Goal: Transaction & Acquisition: Purchase product/service

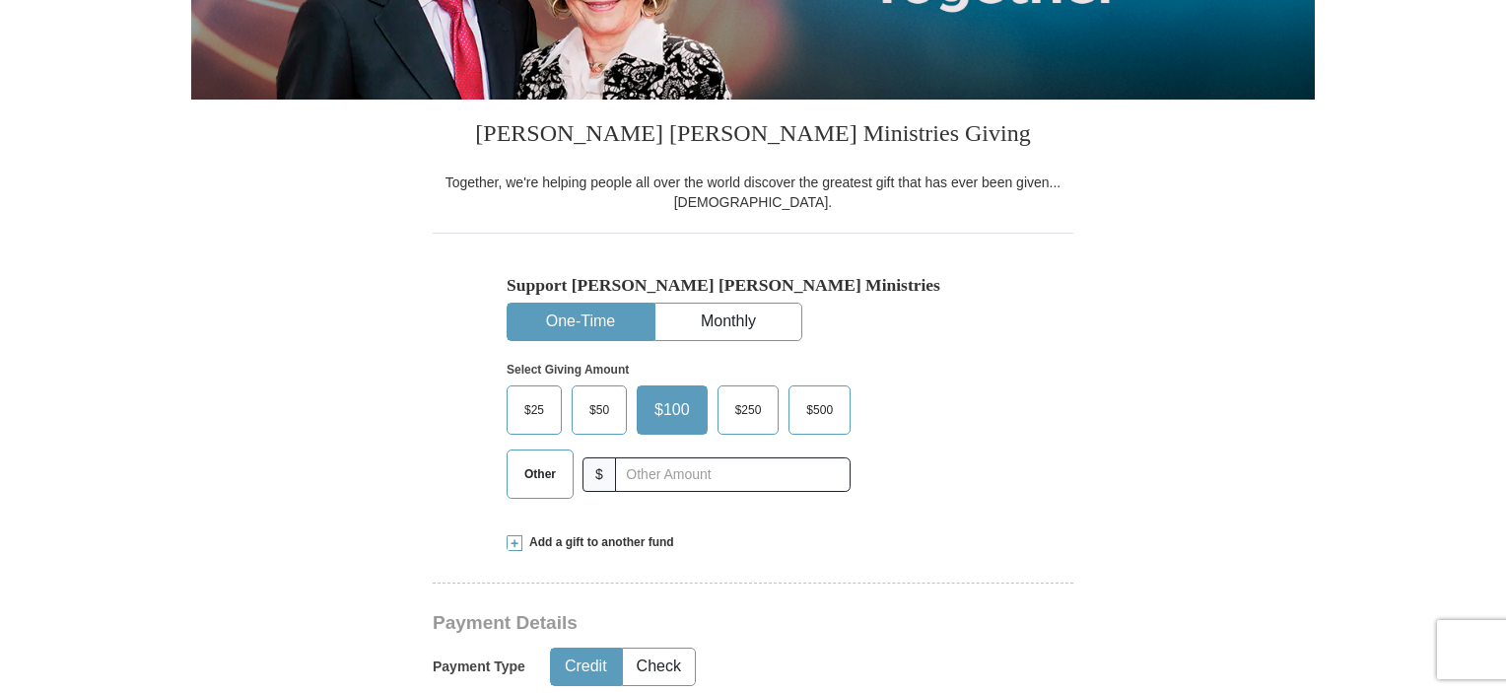
click at [595, 411] on span "$50" at bounding box center [598, 410] width 39 height 30
click at [0, 0] on input "$50" at bounding box center [0, 0] width 0 height 0
click at [603, 315] on button "One-Time" at bounding box center [580, 321] width 146 height 36
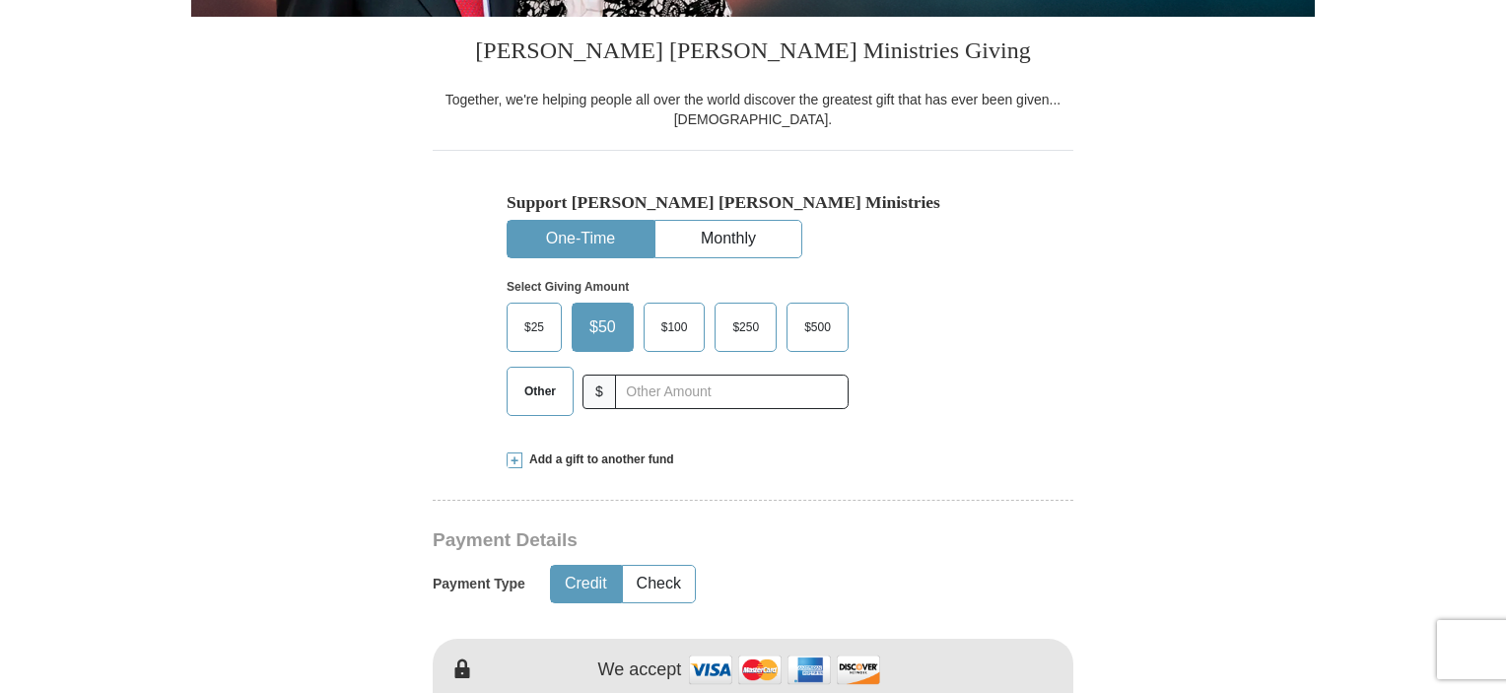
scroll to position [591, 0]
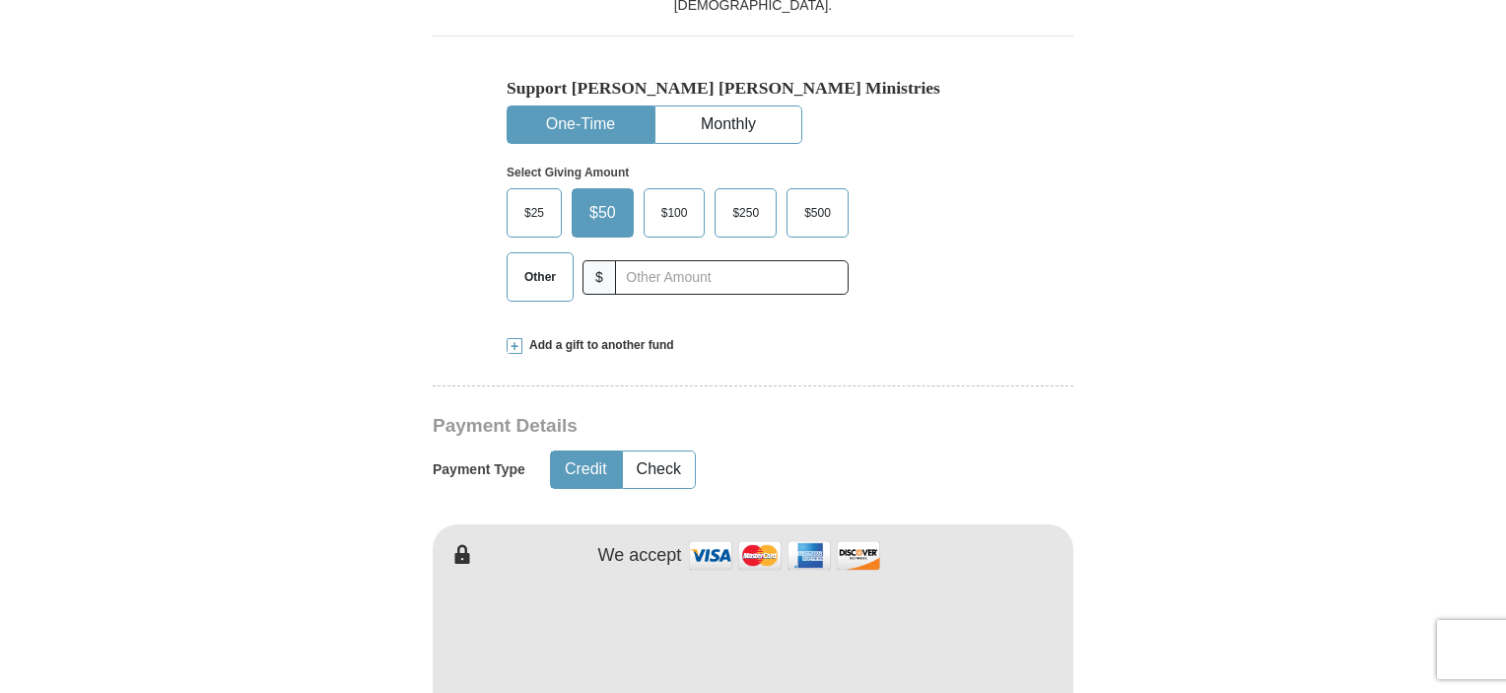
click at [575, 465] on button "Credit" at bounding box center [586, 469] width 70 height 36
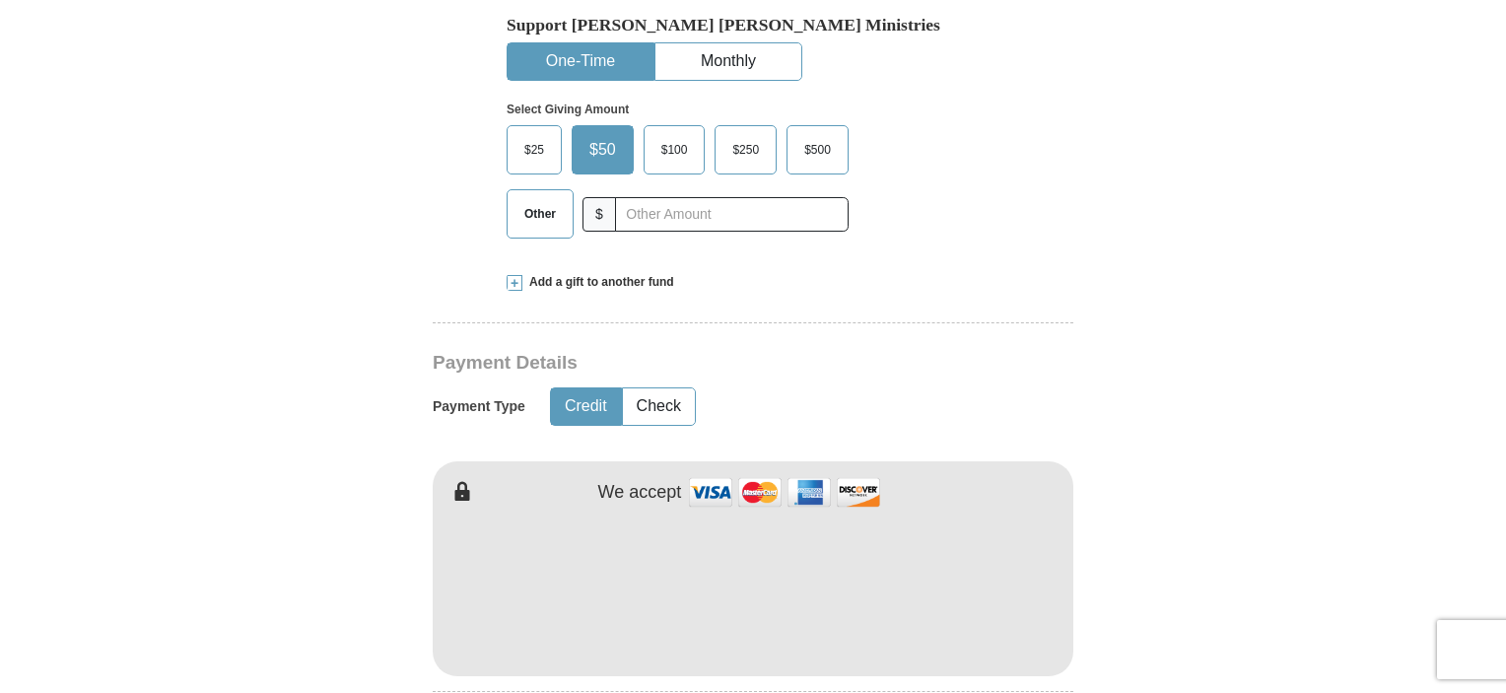
scroll to position [887, 0]
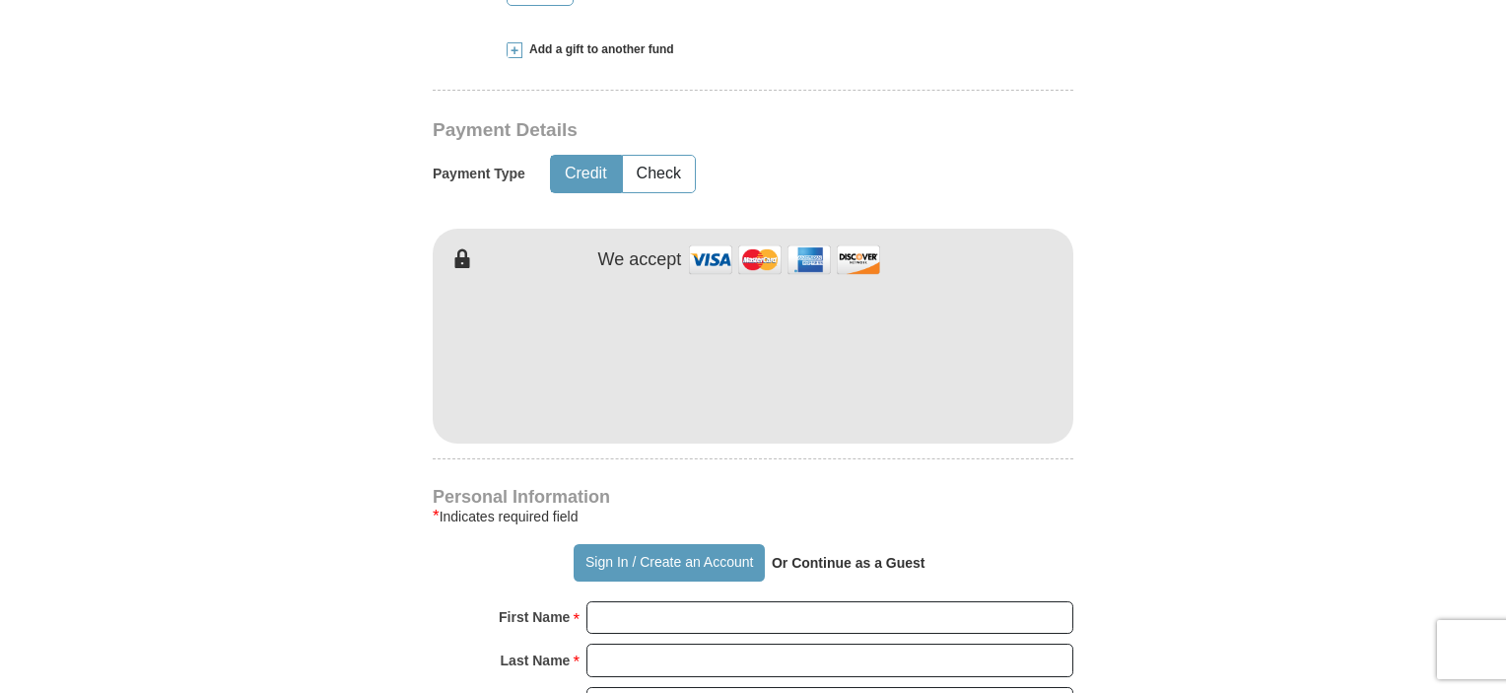
click at [1302, 389] on form "Already have an account? Sign in for faster giving. Don't have an account? Crea…" at bounding box center [752, 400] width 1123 height 2417
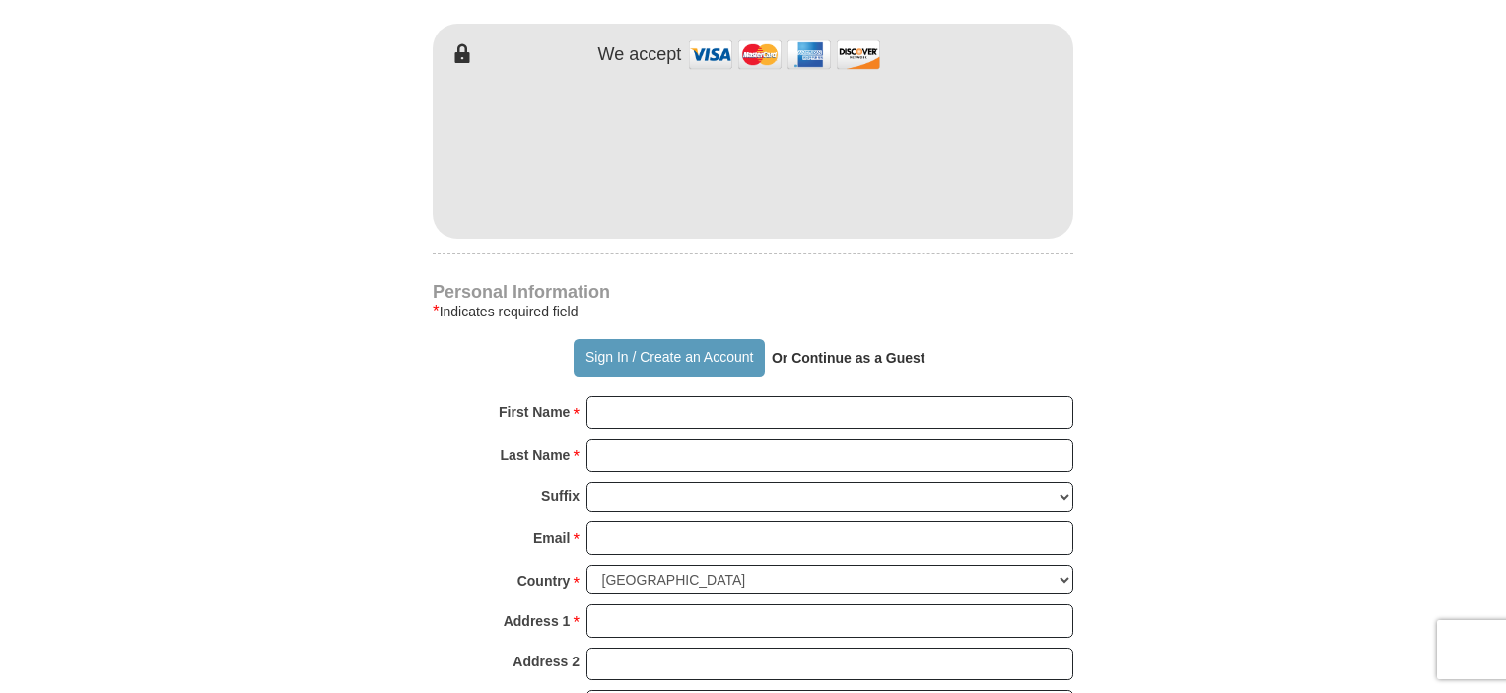
scroll to position [1182, 0]
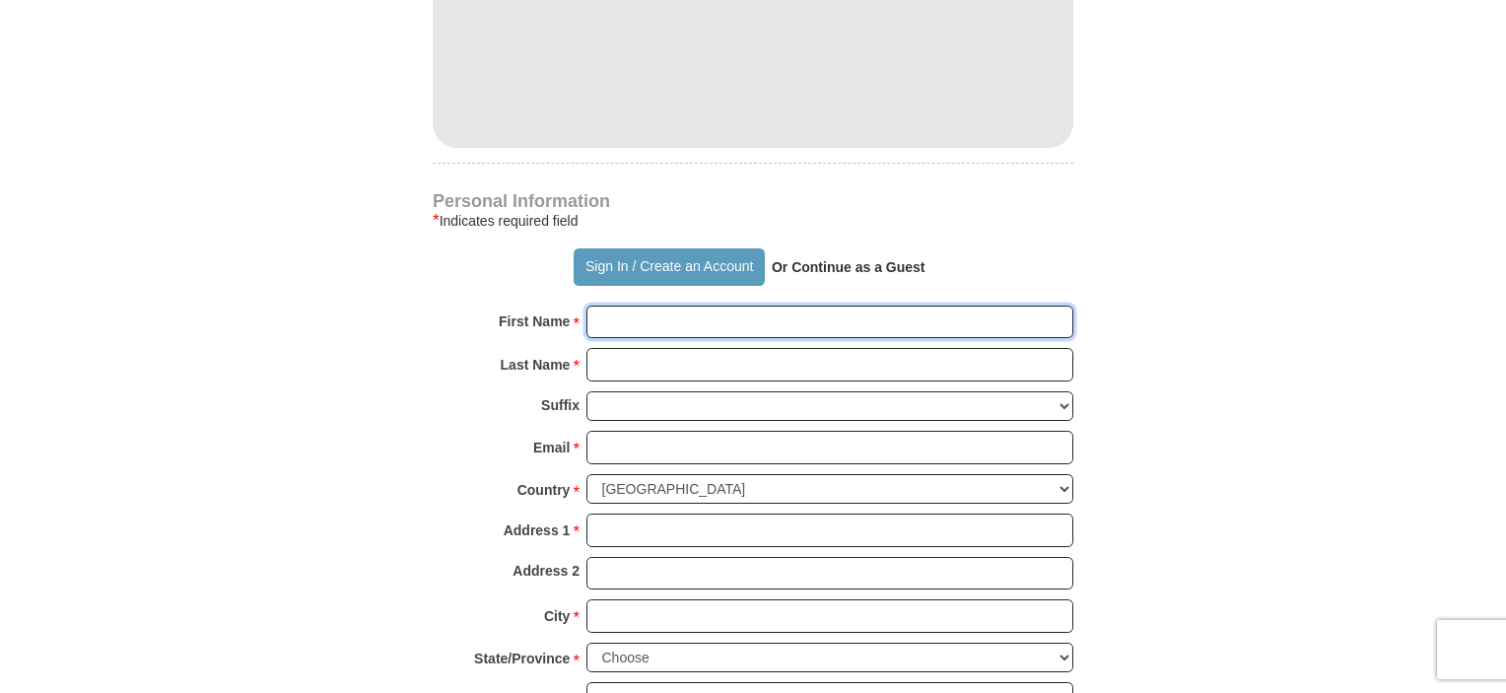
click at [650, 319] on input "First Name *" at bounding box center [829, 322] width 487 height 34
type input "[PERSON_NAME]"
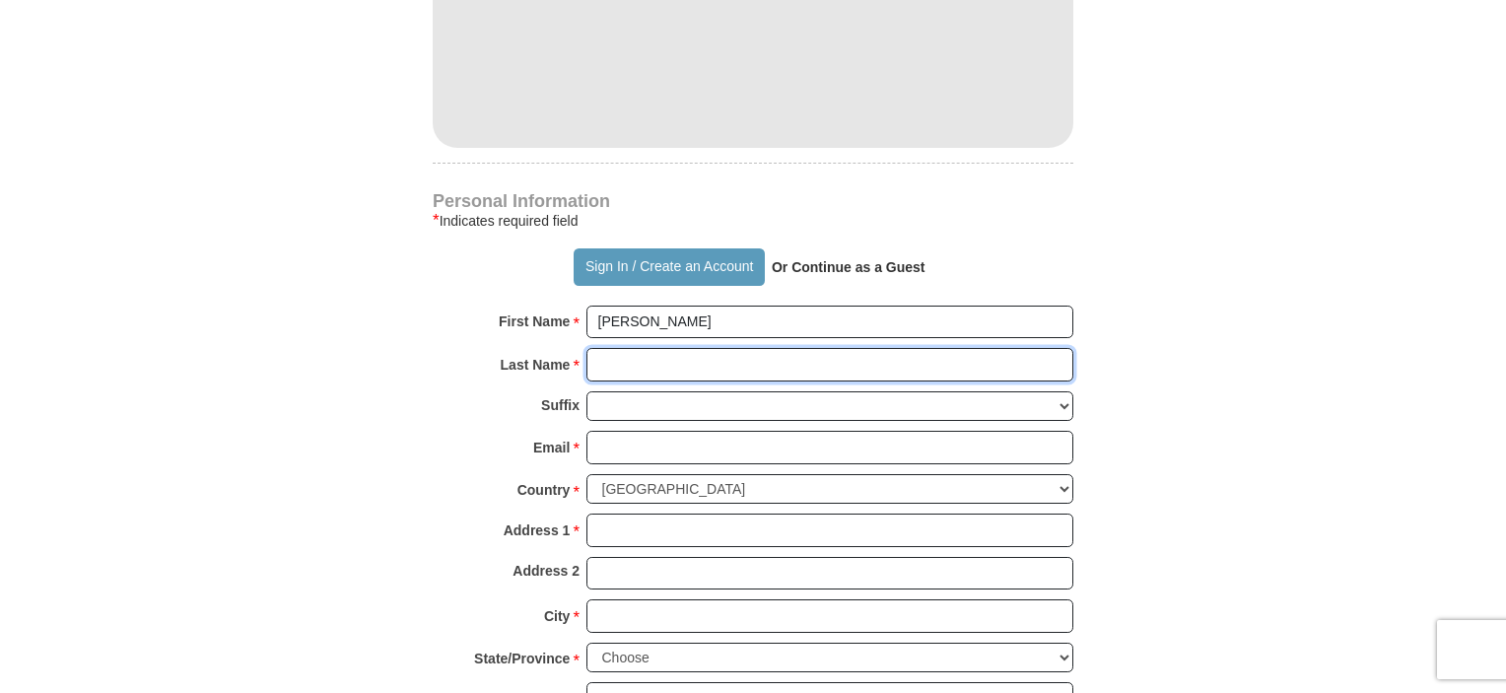
click at [644, 362] on input "Last Name *" at bounding box center [829, 365] width 487 height 34
type input "Bamford"
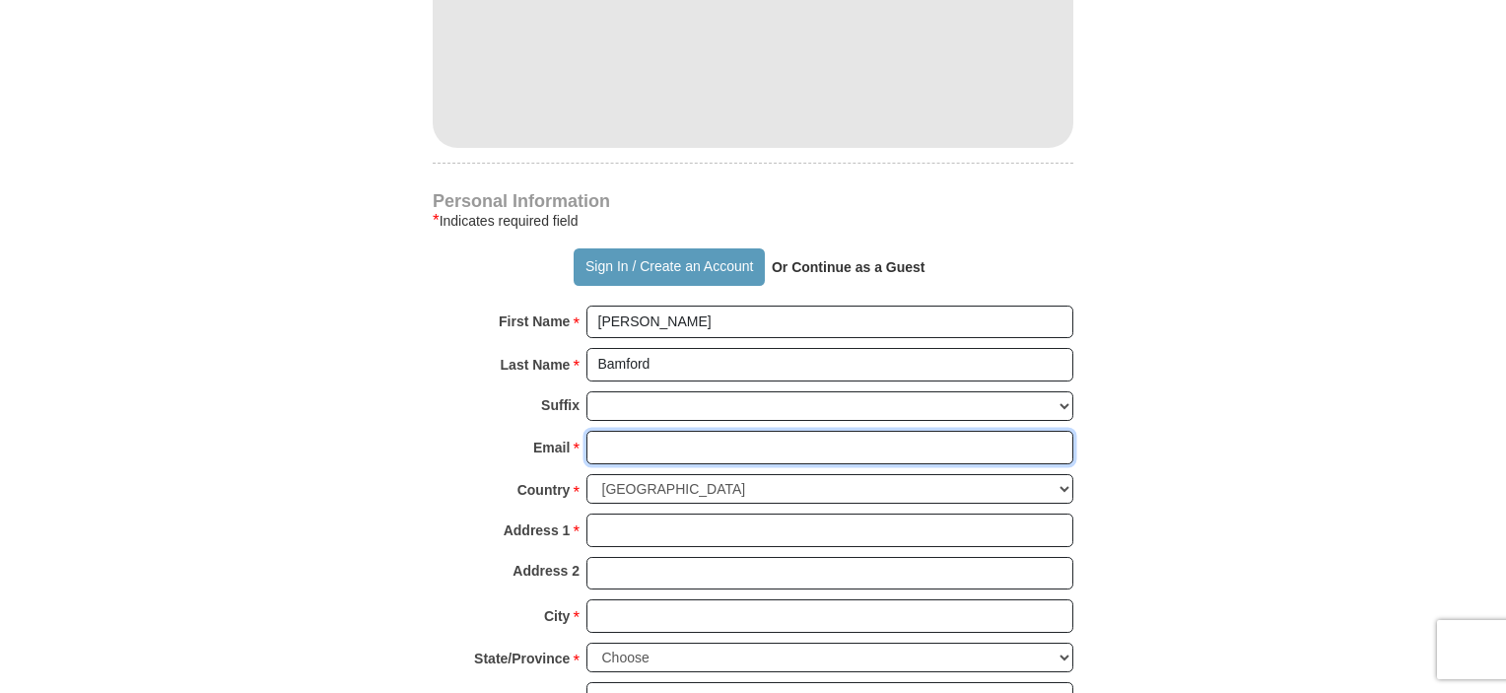
click at [611, 441] on input "Email *" at bounding box center [829, 448] width 487 height 34
type input "[EMAIL_ADDRESS][DOMAIN_NAME]"
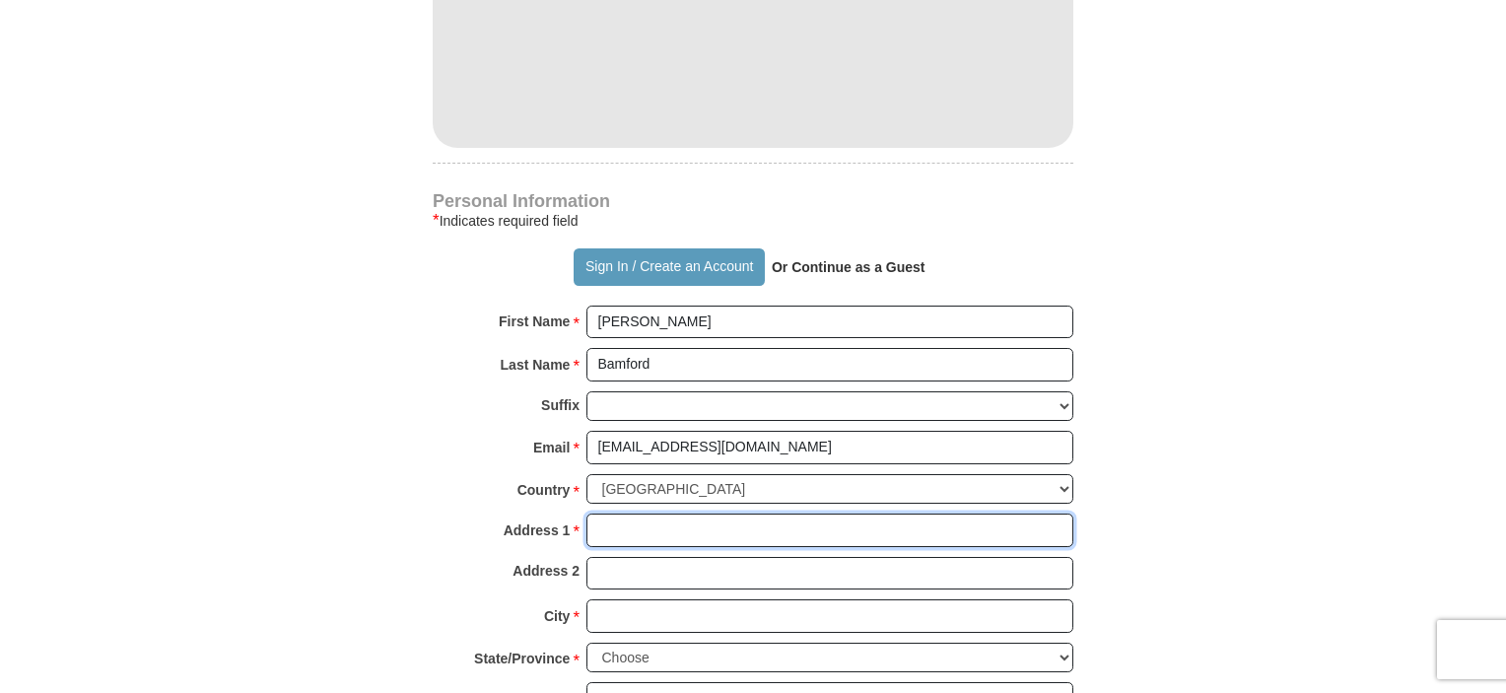
type input "1451 [PERSON_NAME]"
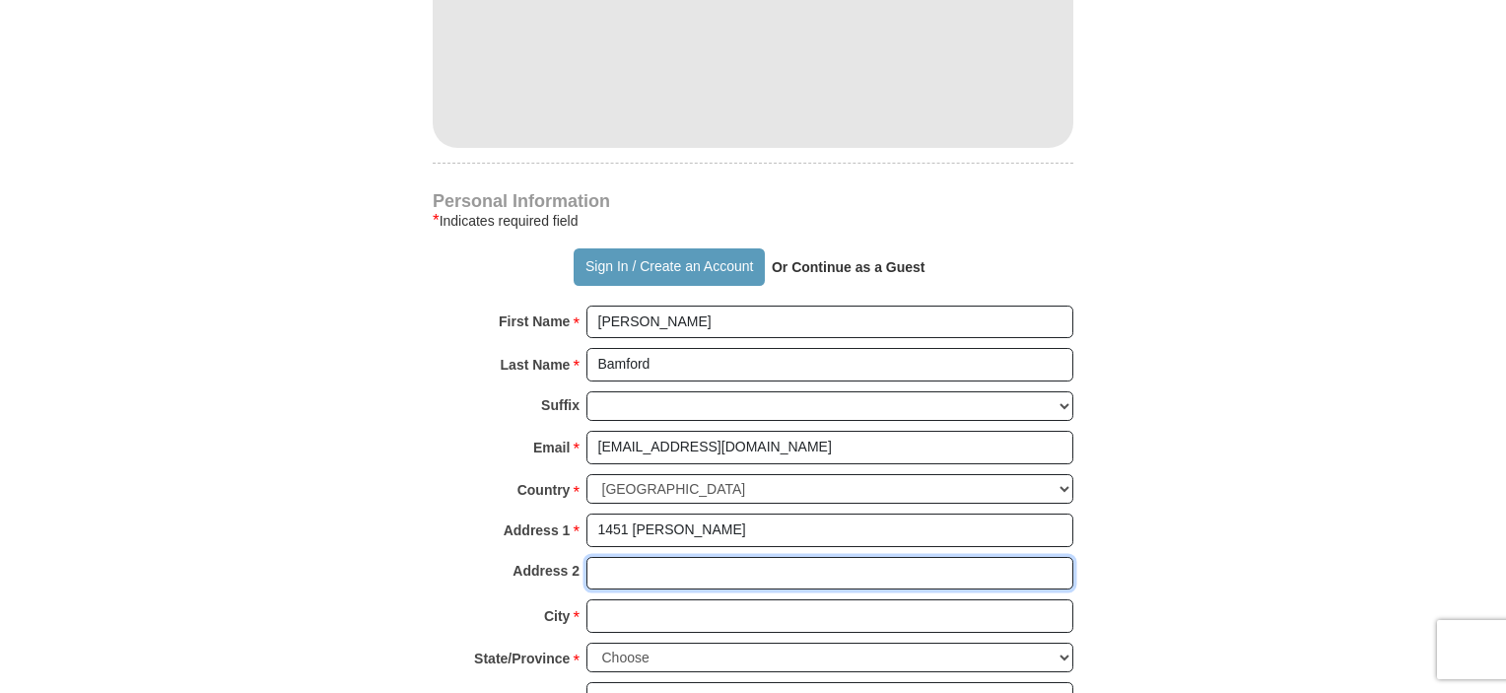
type input "Ste 400"
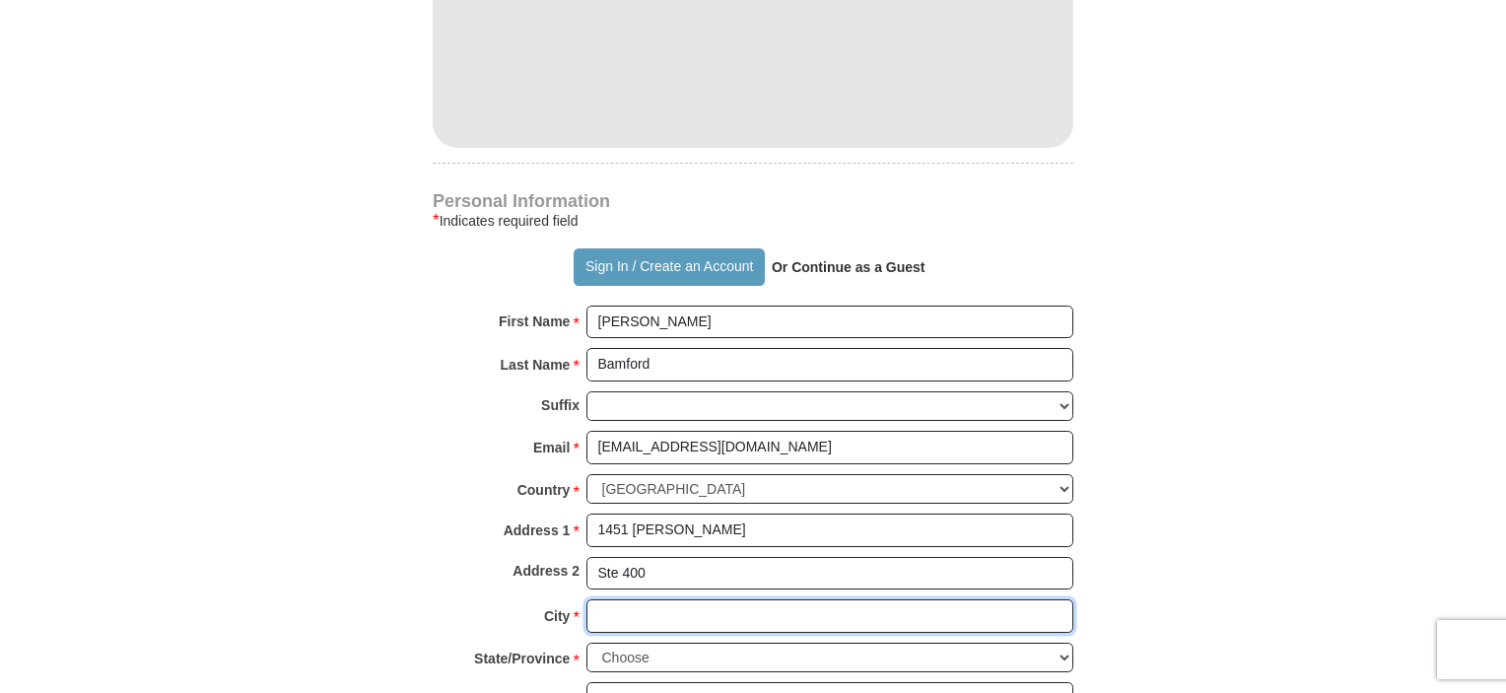
type input "[GEOGRAPHIC_DATA]"
select select "PA"
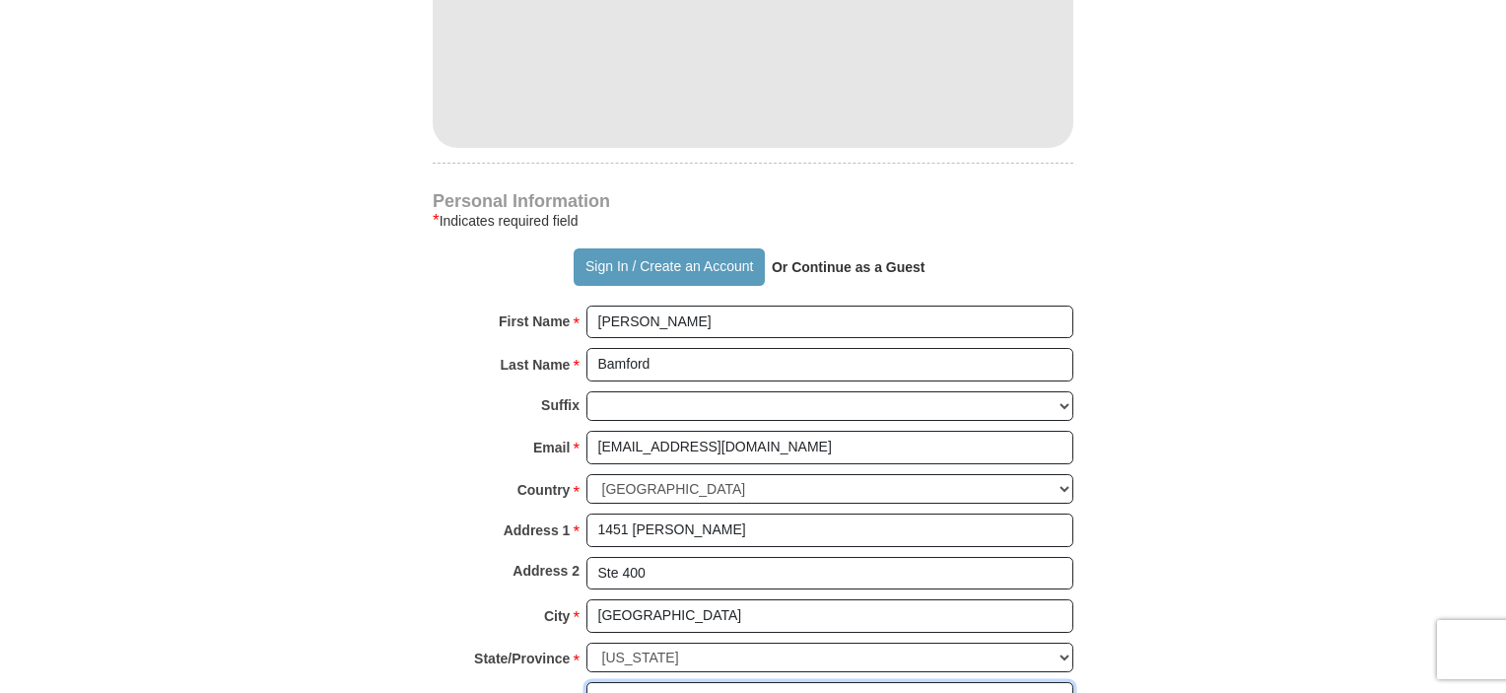
type input "17042"
type input "7174719088"
click at [1276, 561] on form "Already have an account? Sign in for faster giving. Don't have an account? Crea…" at bounding box center [752, 104] width 1123 height 2417
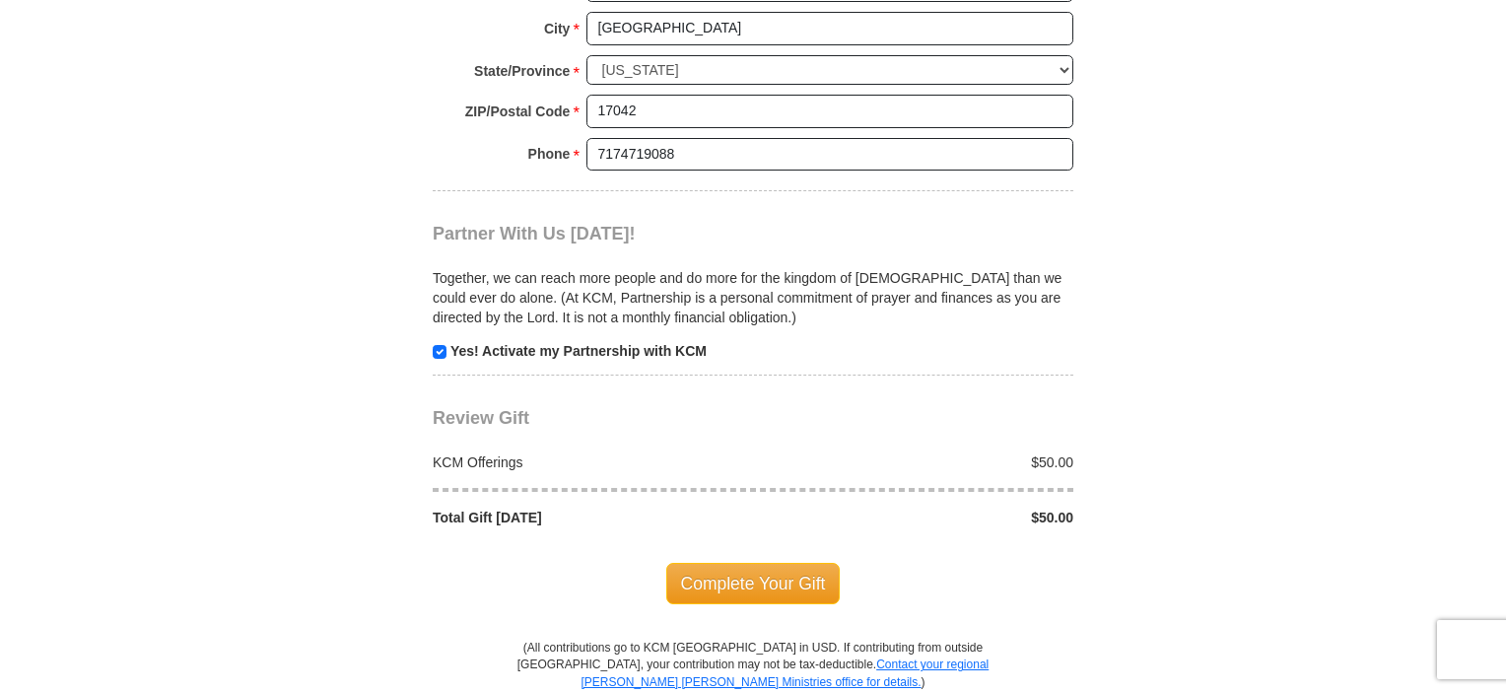
scroll to position [1774, 0]
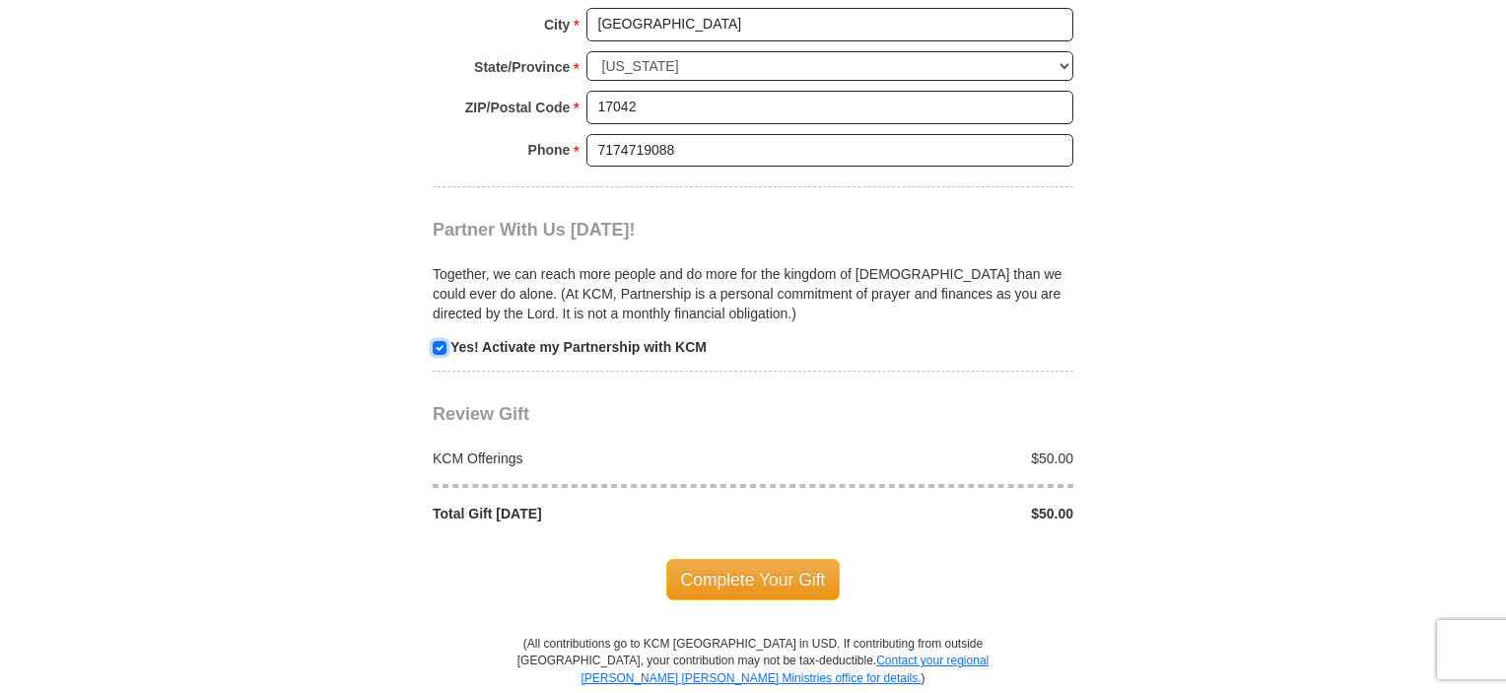
click at [438, 342] on input "checkbox" at bounding box center [440, 348] width 14 height 14
checkbox input "false"
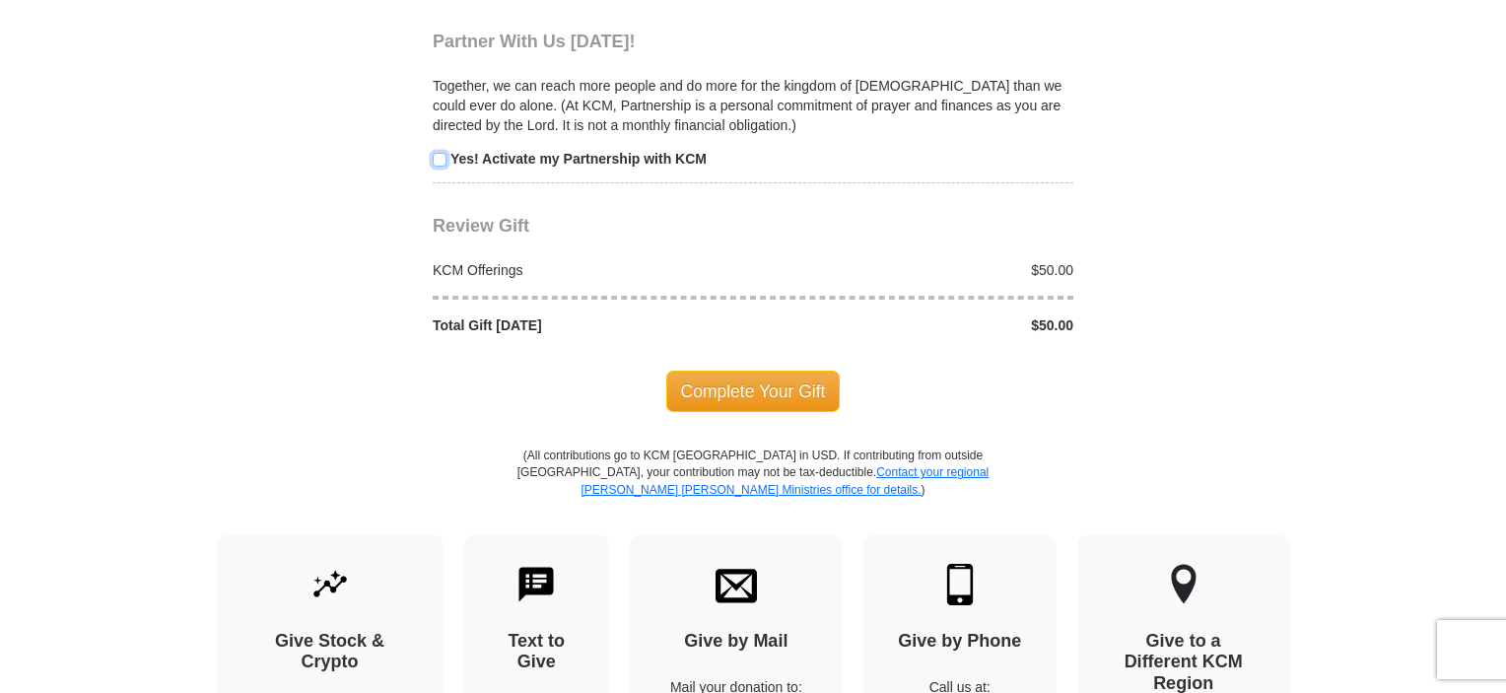
scroll to position [1971, 0]
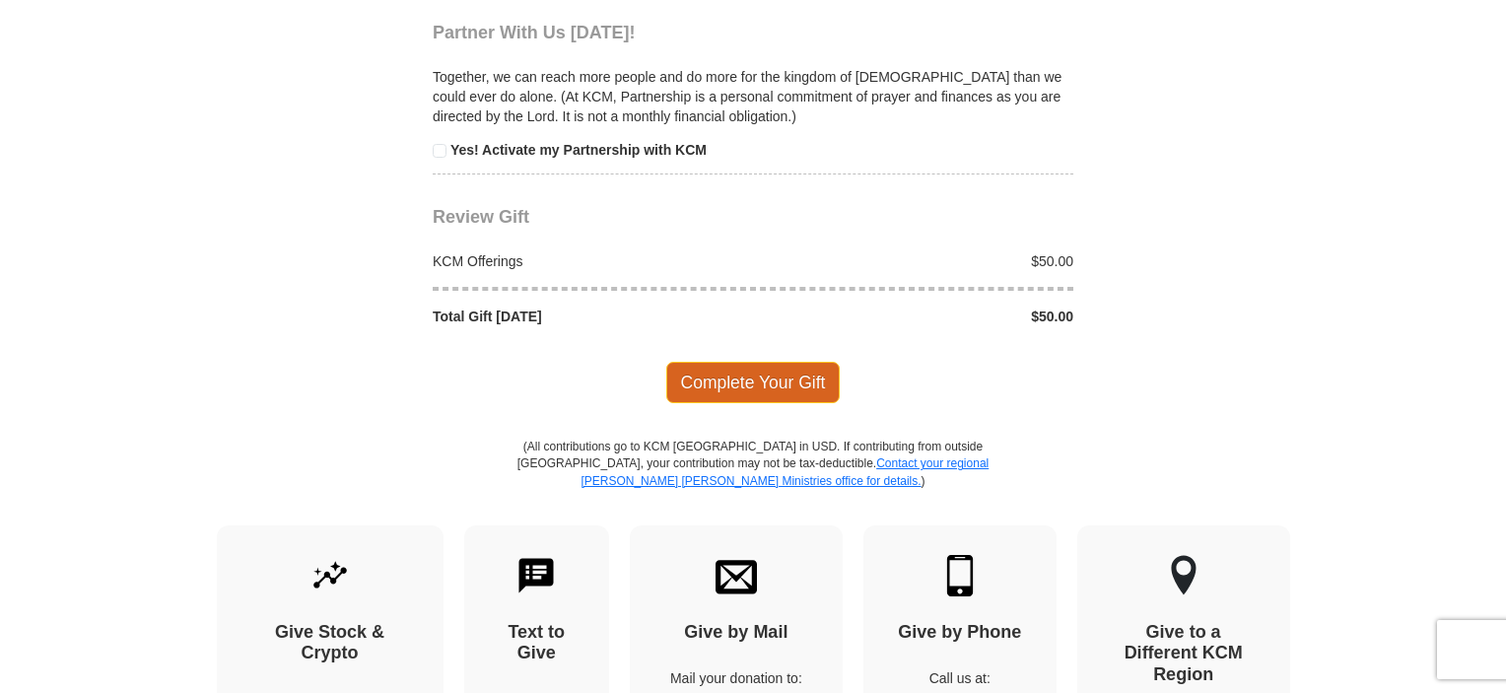
click at [749, 377] on span "Complete Your Gift" at bounding box center [753, 382] width 174 height 41
